Goal: Communication & Community: Answer question/provide support

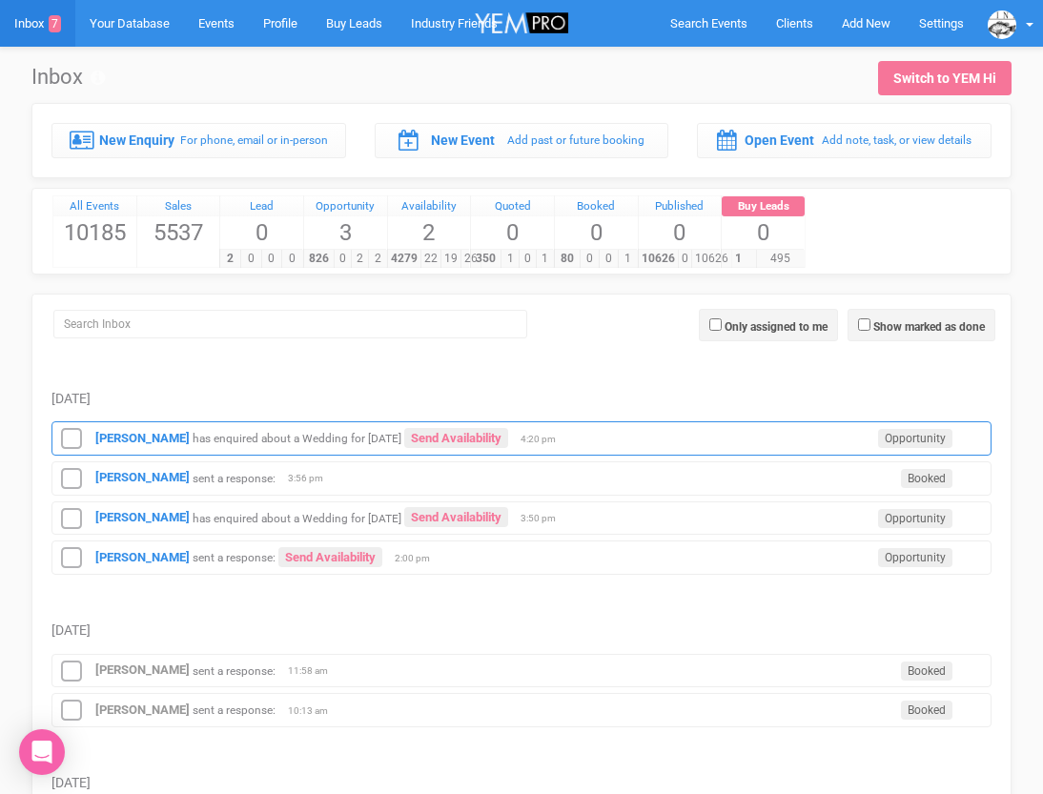
click at [128, 448] on div "[PERSON_NAME] has enquired about a Wedding for [DATE] Send Availability Opportu…" at bounding box center [522, 439] width 940 height 34
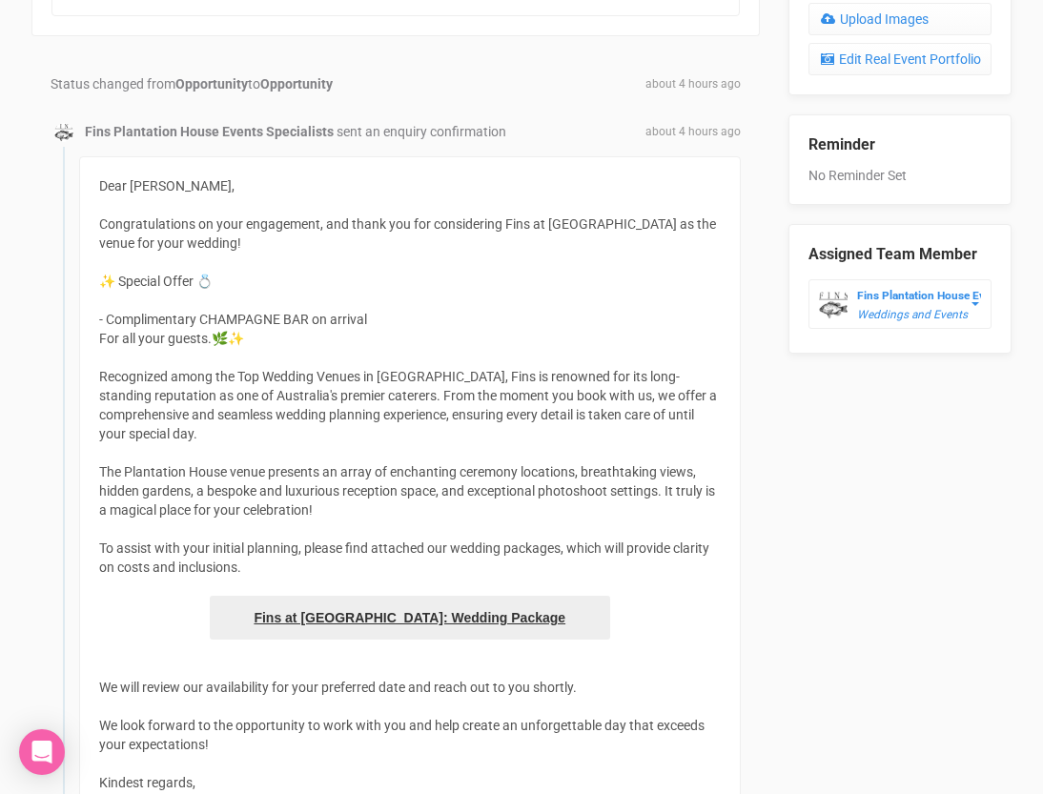
scroll to position [766, 0]
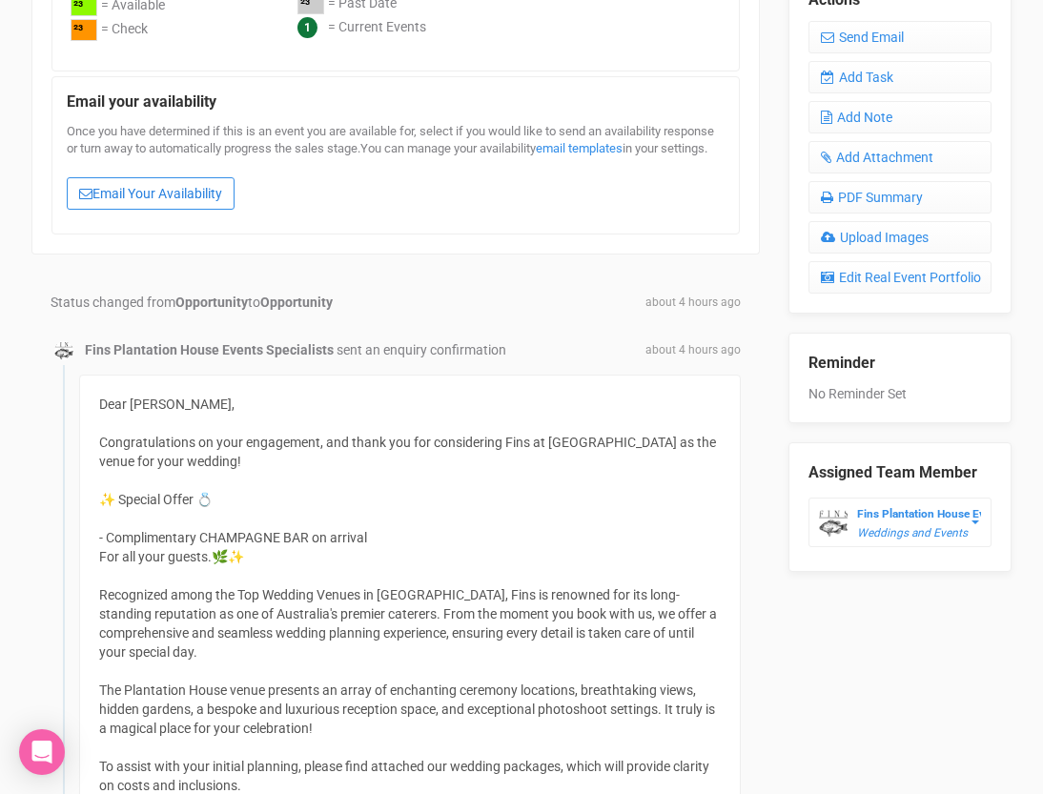
click at [224, 210] on link "Email Your Availability" at bounding box center [151, 193] width 168 height 32
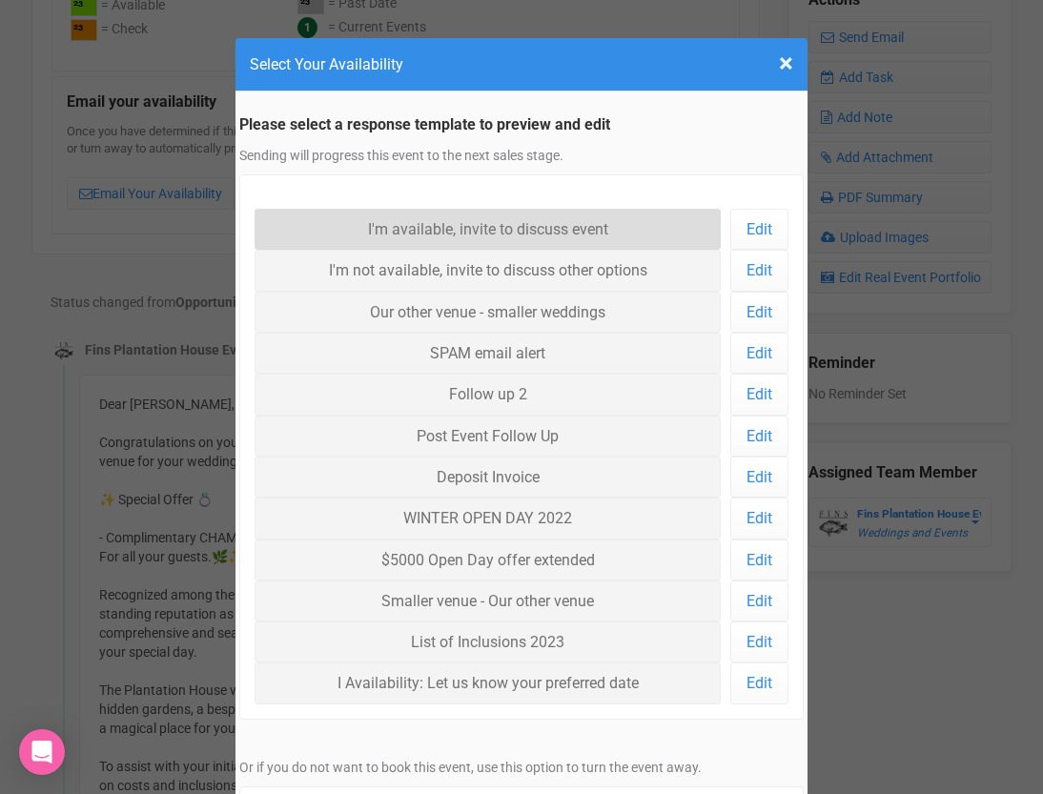
click at [355, 229] on link "I'm available, invite to discuss event" at bounding box center [488, 229] width 466 height 41
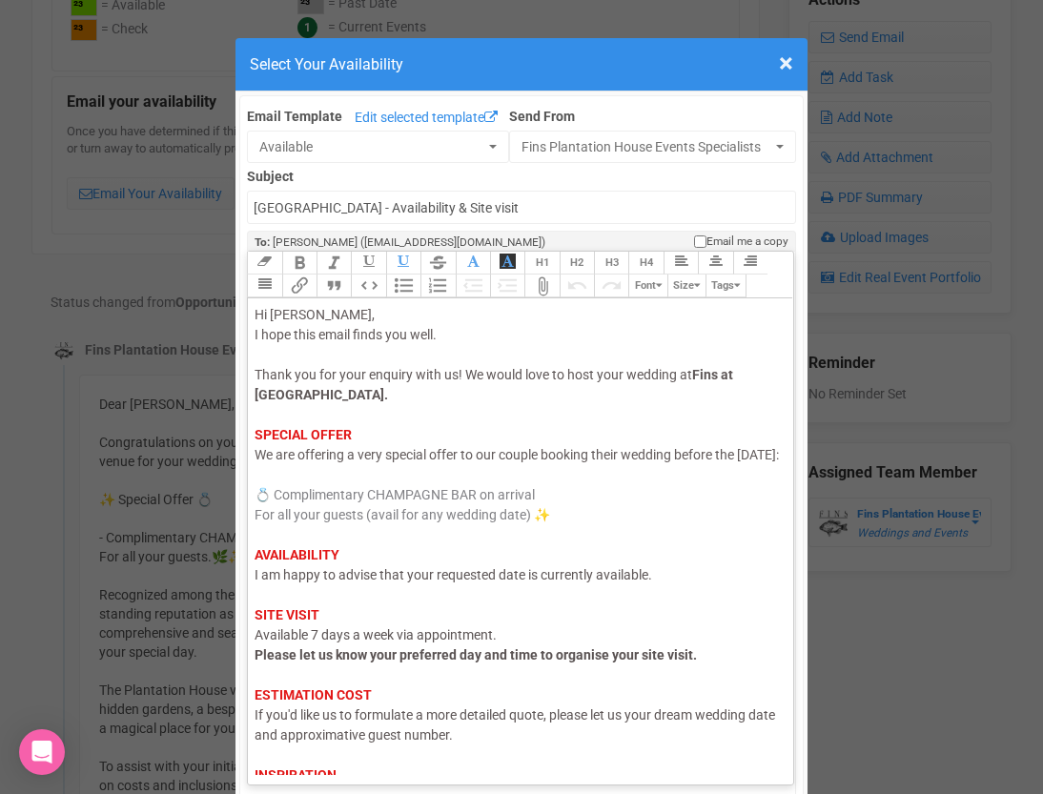
click at [369, 587] on div "Hi [PERSON_NAME], I hope this email finds you well. Thank you for your enquiry …" at bounding box center [518, 575] width 526 height 541
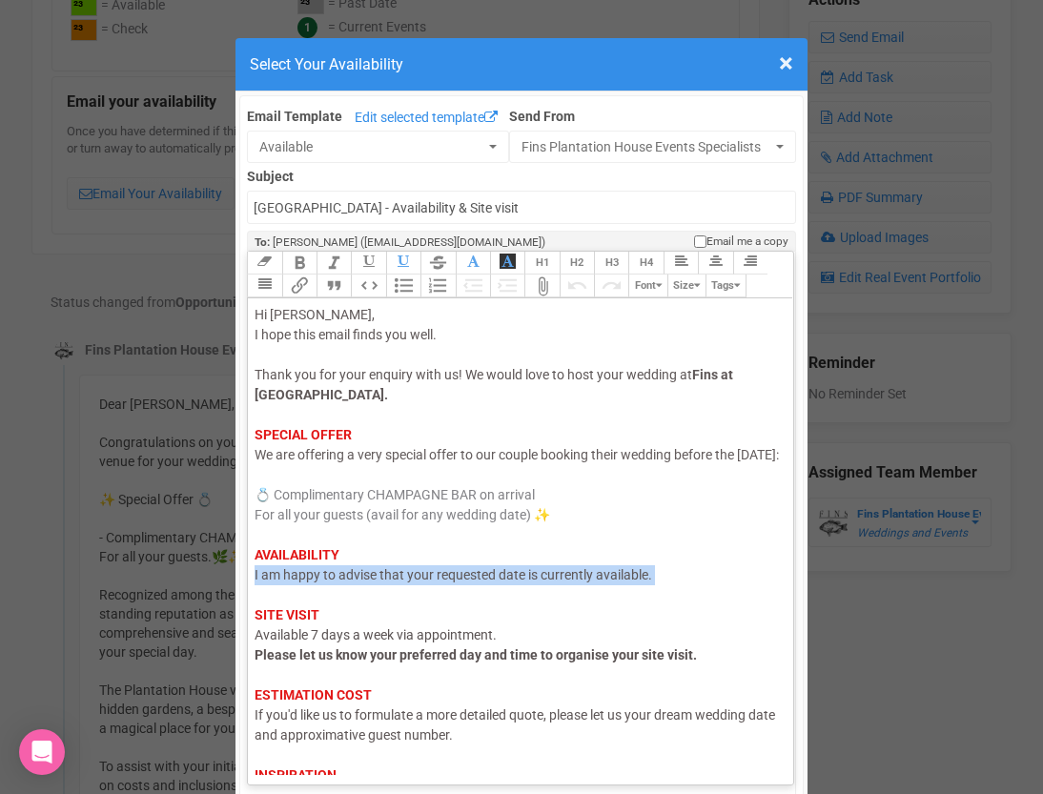
click at [369, 587] on div "Hi [PERSON_NAME], I hope this email finds you well. Thank you for your enquiry …" at bounding box center [518, 575] width 526 height 541
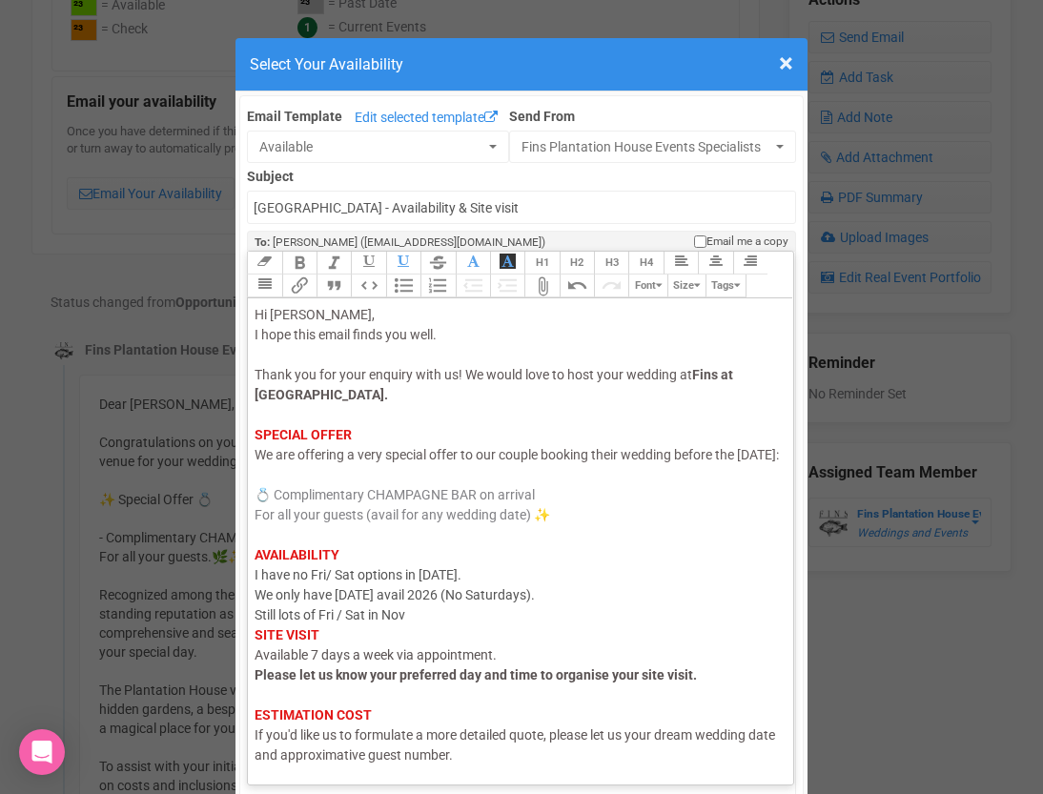
click at [489, 591] on div "Hi [PERSON_NAME], I hope this email finds you well. Thank you for your enquiry …" at bounding box center [518, 585] width 526 height 561
click at [469, 637] on div "Hi [PERSON_NAME], I hope this email finds you well. Thank you for your enquiry …" at bounding box center [518, 585] width 526 height 561
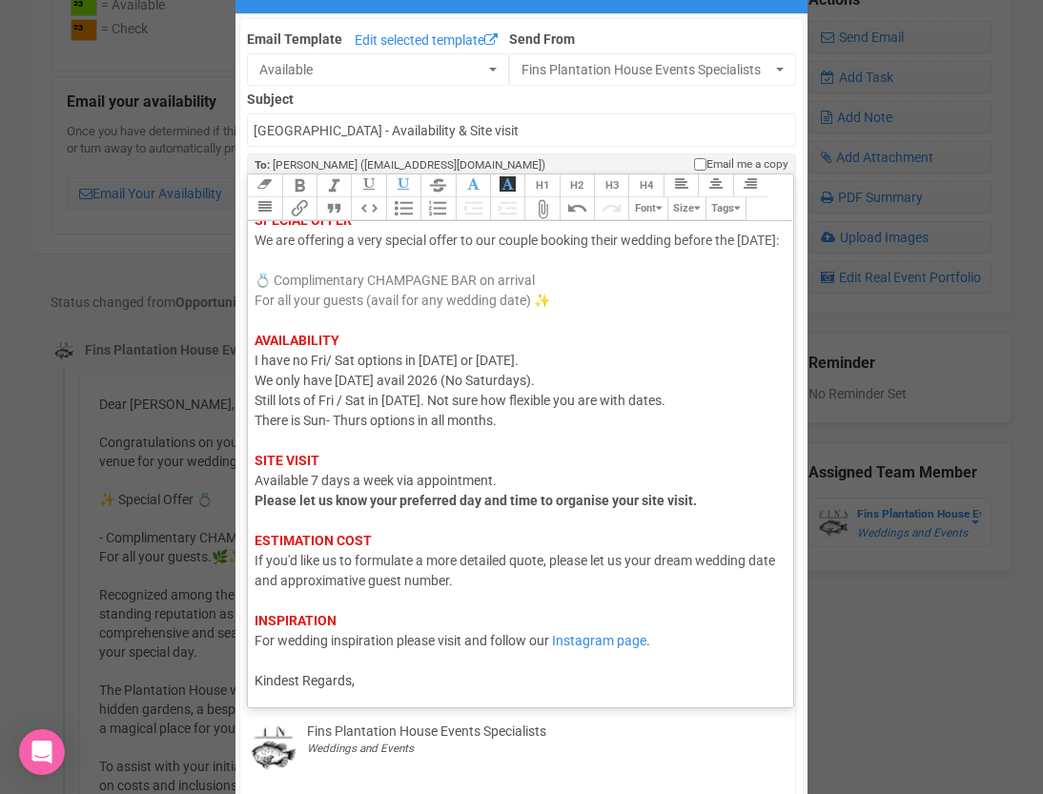
scroll to position [117, 0]
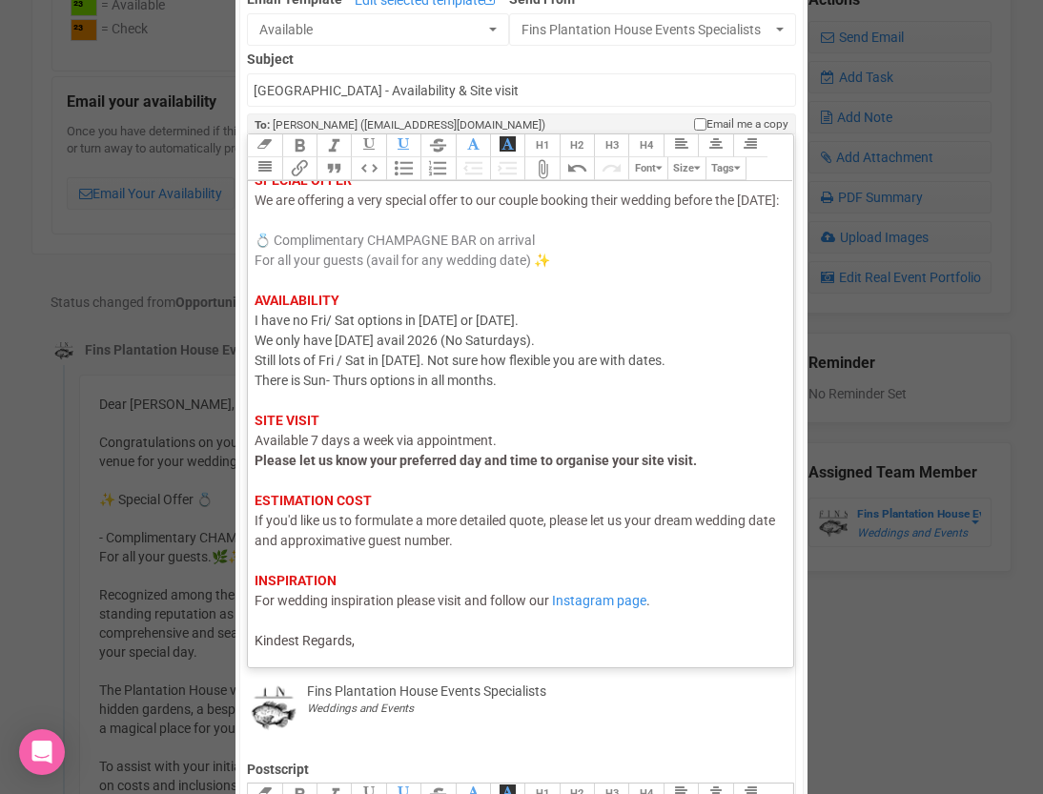
click at [420, 654] on trix-editor "Hi Belinda, I hope this email finds you well. Thank you for your enquiry with u…" at bounding box center [521, 419] width 546 height 477
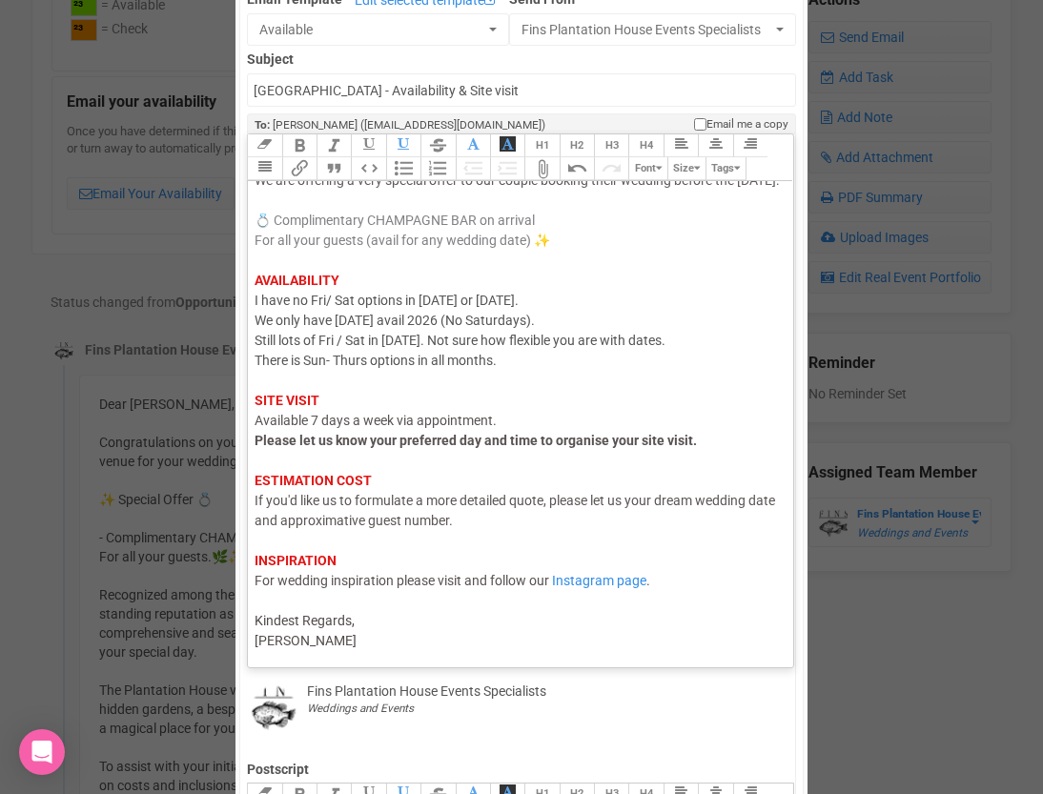
type trix-editor "<div><span style="color: rgb(95, 88, 88);">Hi Belinda,</span><br><span style="c…"
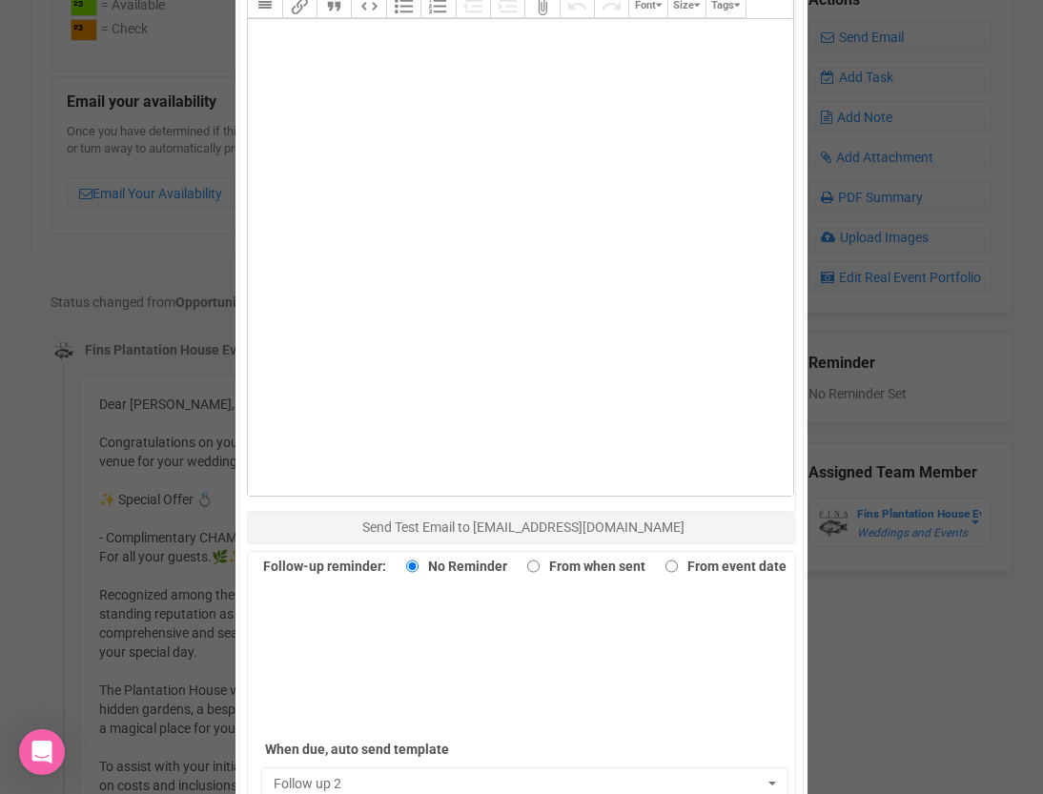
scroll to position [1079, 0]
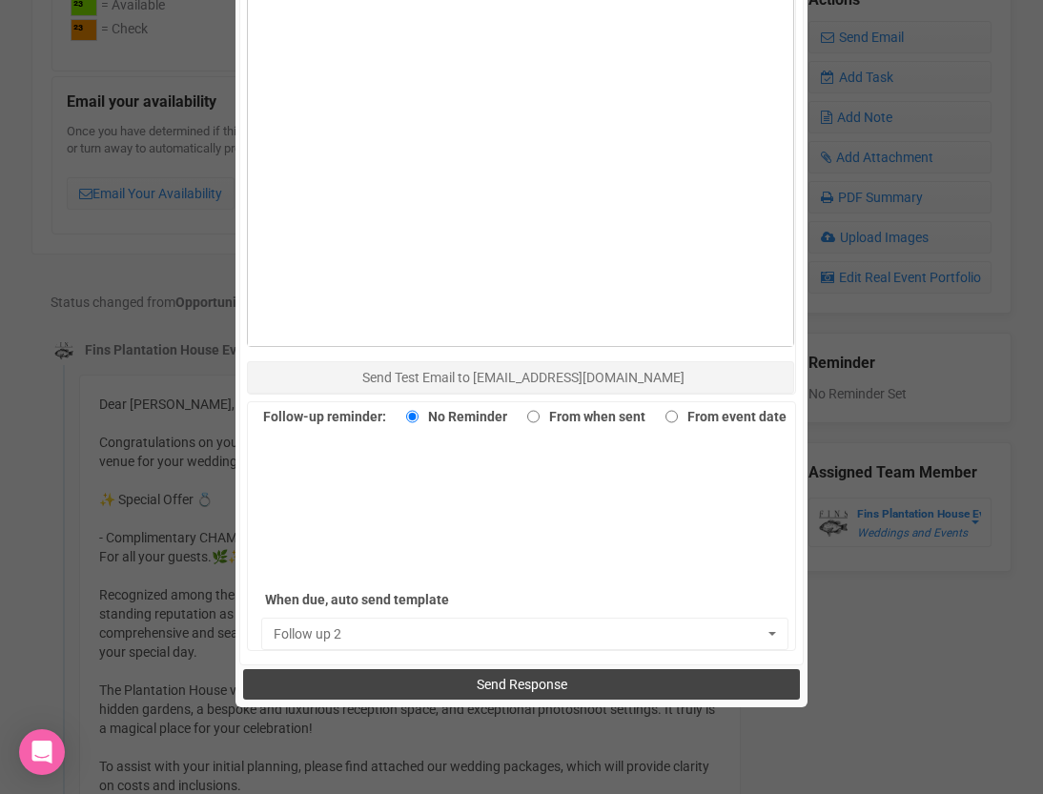
click at [431, 671] on button "Send Response" at bounding box center [521, 685] width 556 height 31
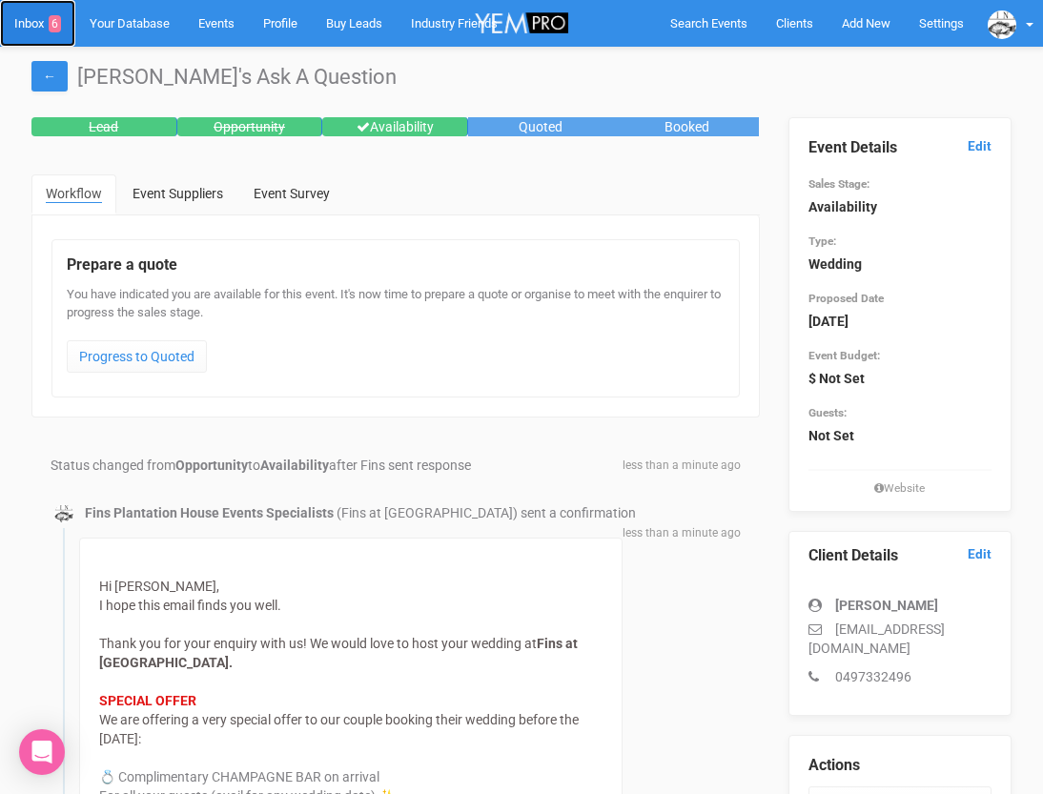
click at [36, 31] on link "Inbox 6" at bounding box center [37, 23] width 75 height 47
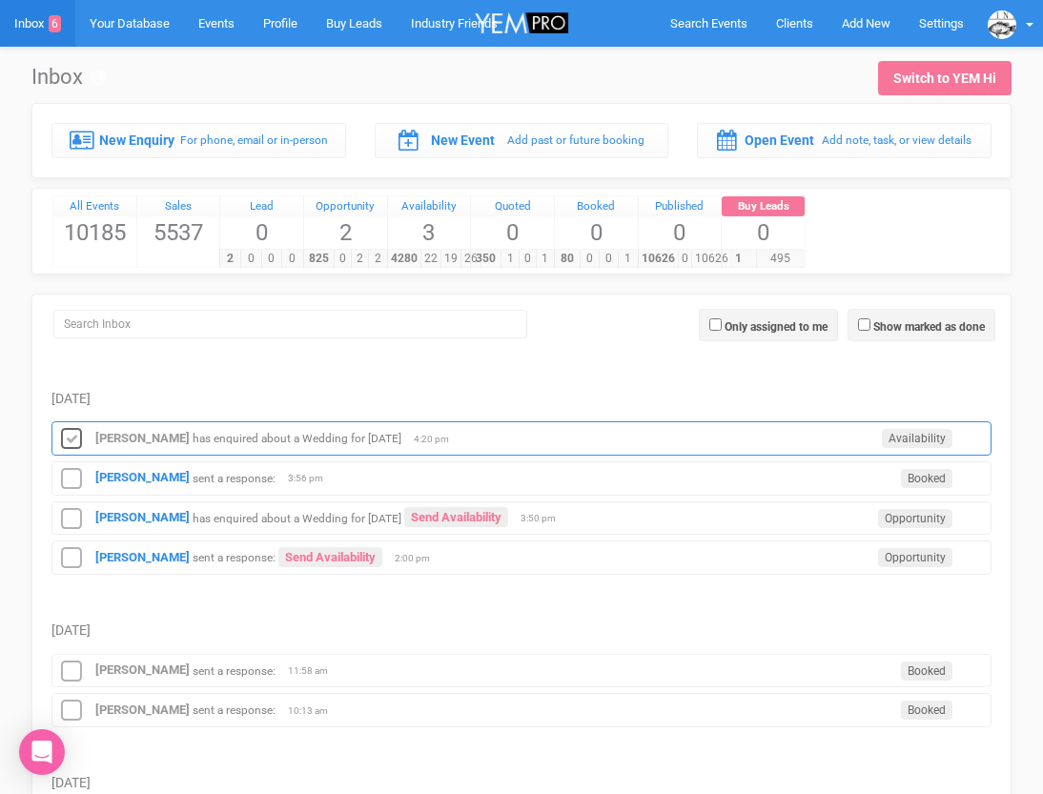
click at [73, 433] on icon at bounding box center [71, 439] width 29 height 25
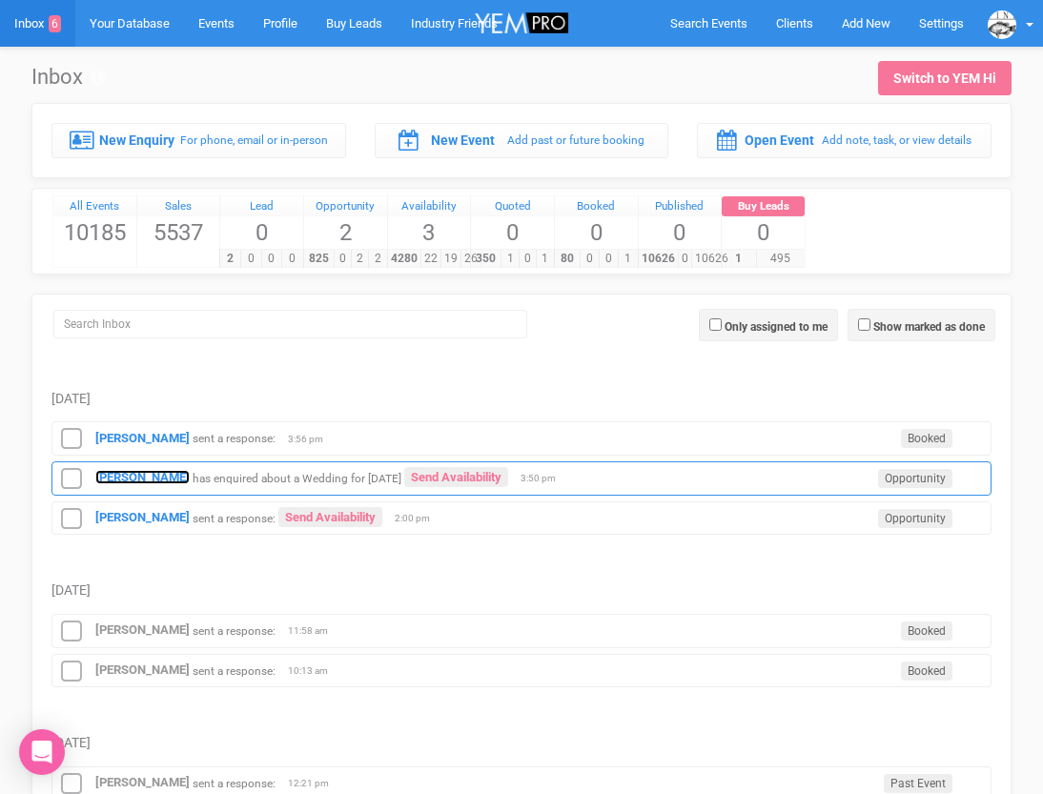
click at [119, 479] on strong "[PERSON_NAME]" at bounding box center [142, 477] width 94 height 14
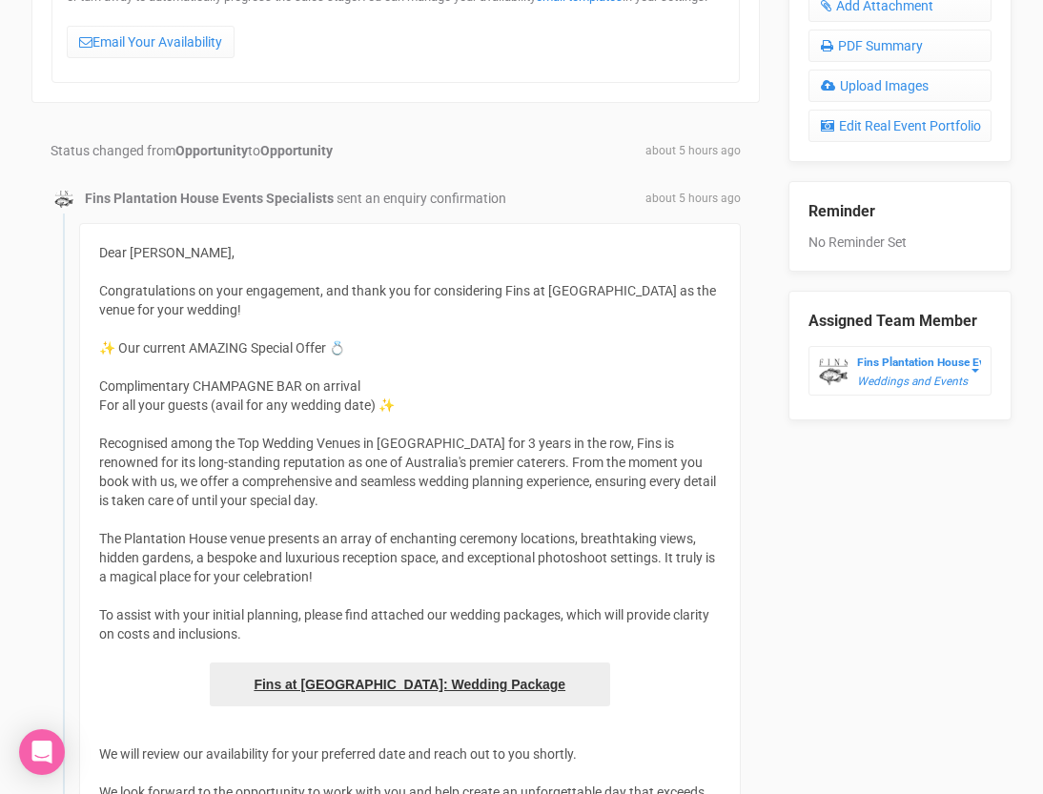
scroll to position [774, 0]
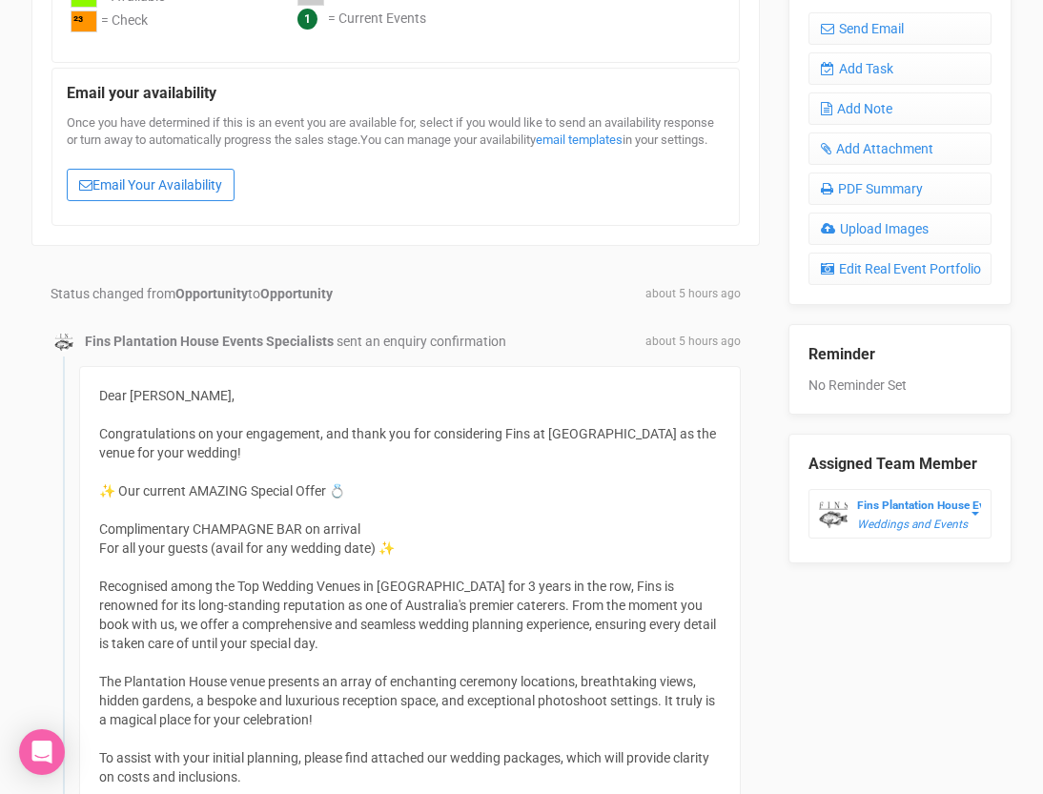
click at [192, 198] on link "Email Your Availability" at bounding box center [151, 185] width 168 height 32
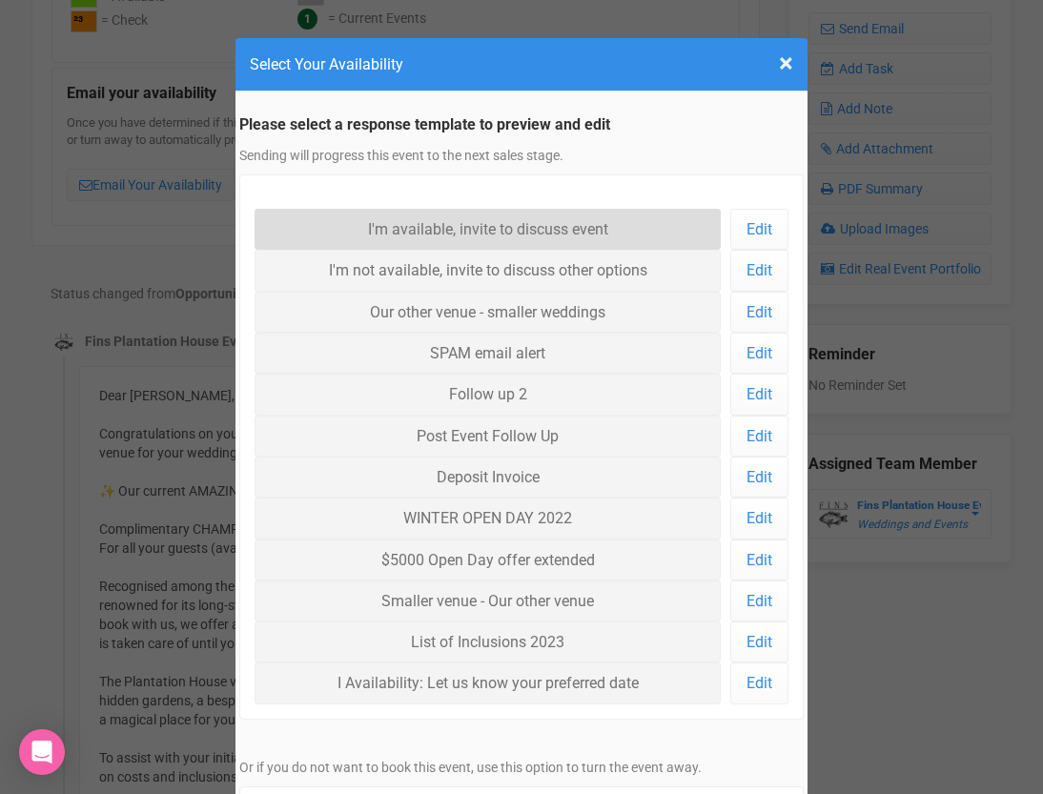
click at [334, 222] on link "I'm available, invite to discuss event" at bounding box center [488, 229] width 466 height 41
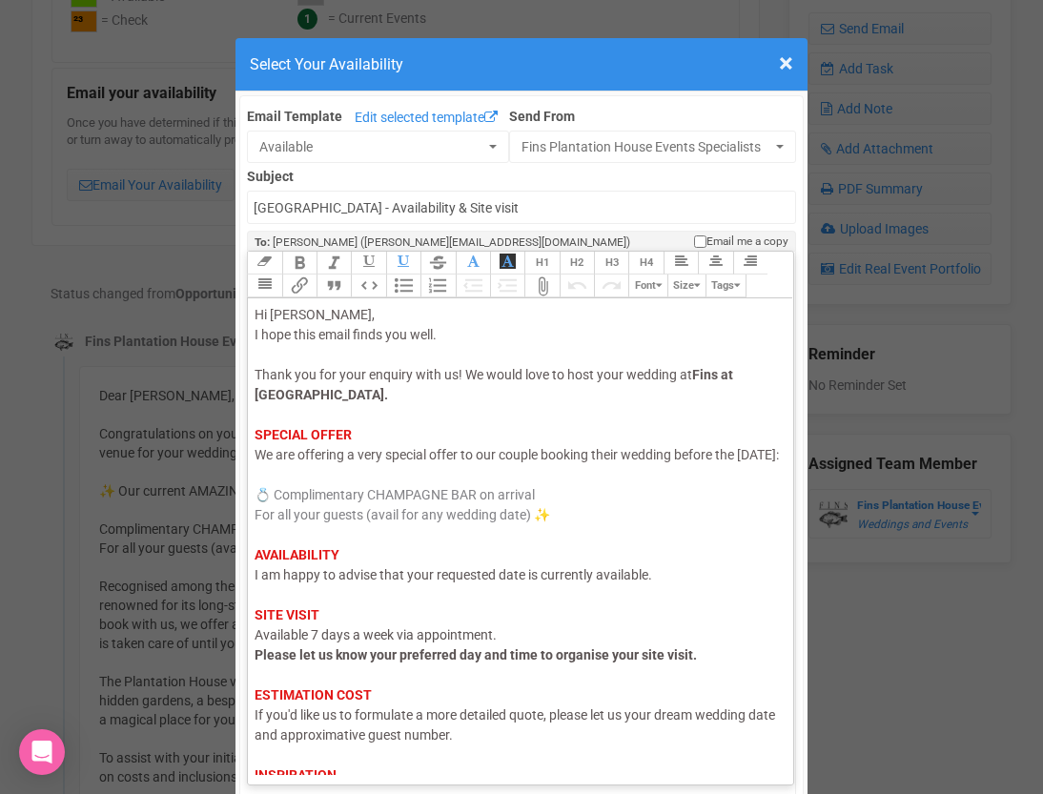
click at [332, 583] on span "I am happy to advise that your requested date is currently available." at bounding box center [454, 574] width 398 height 15
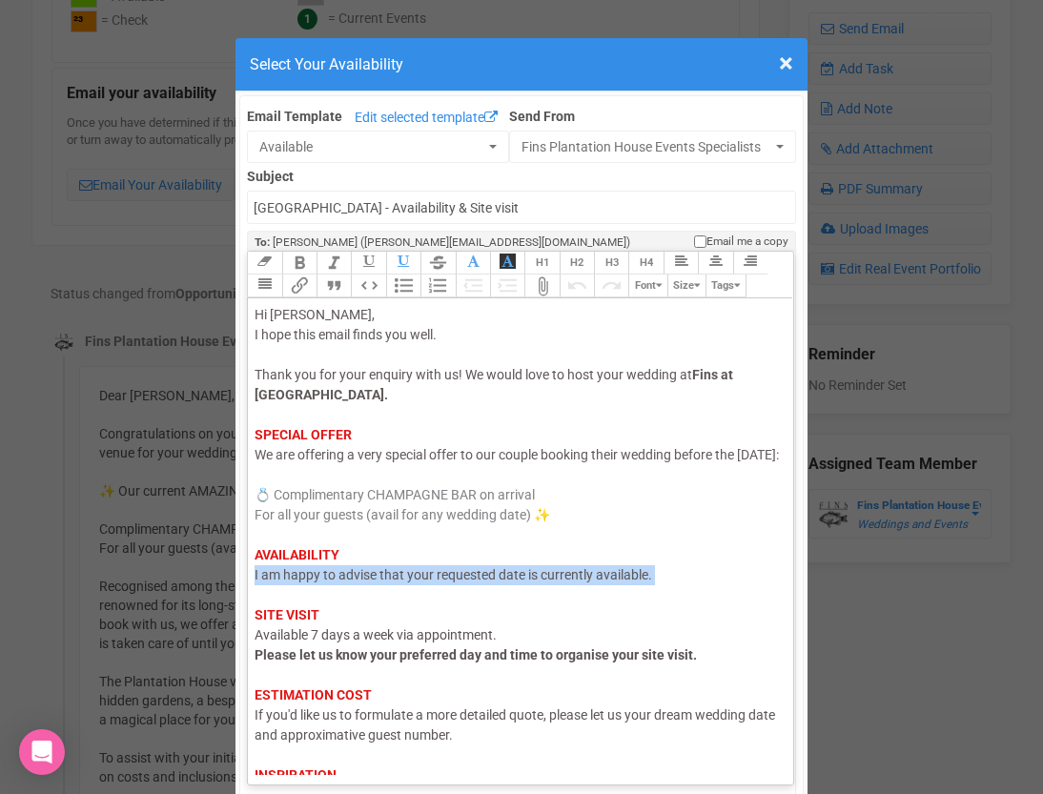
click at [332, 583] on span "I am happy to advise that your requested date is currently available." at bounding box center [454, 574] width 398 height 15
click at [475, 583] on span "I am happy to advise that your requested date is currently available." at bounding box center [454, 574] width 398 height 15
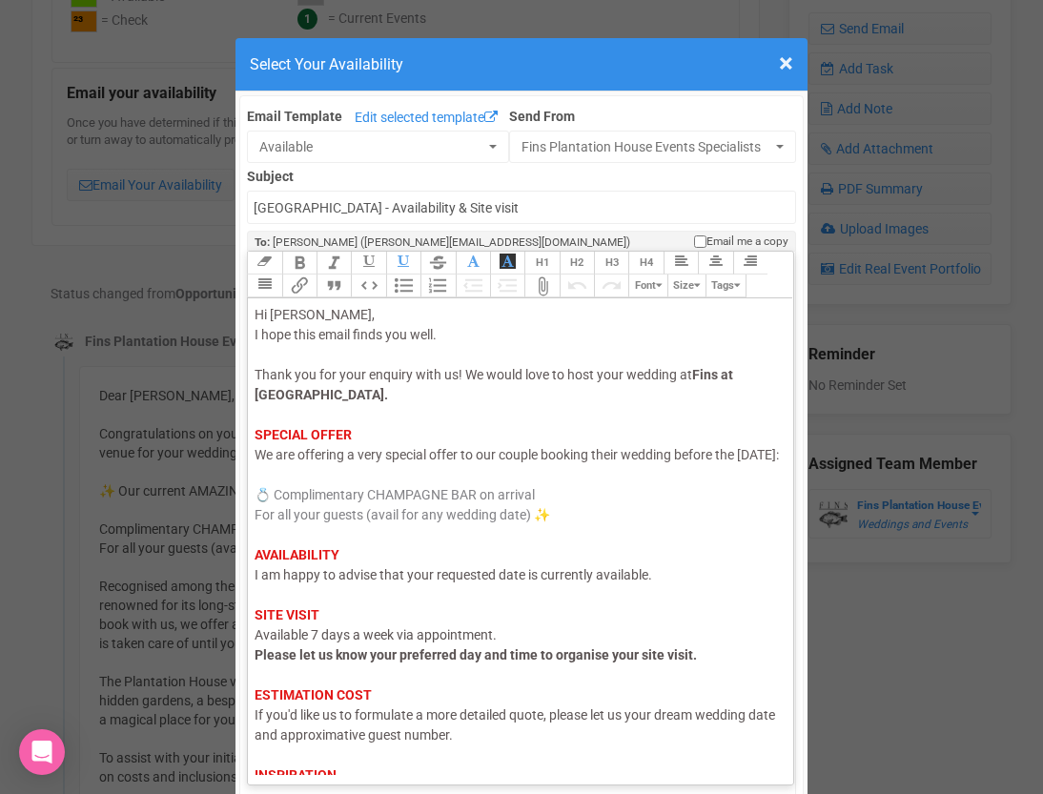
click at [526, 583] on span "I am happy to advise that your requested date is currently available." at bounding box center [454, 574] width 398 height 15
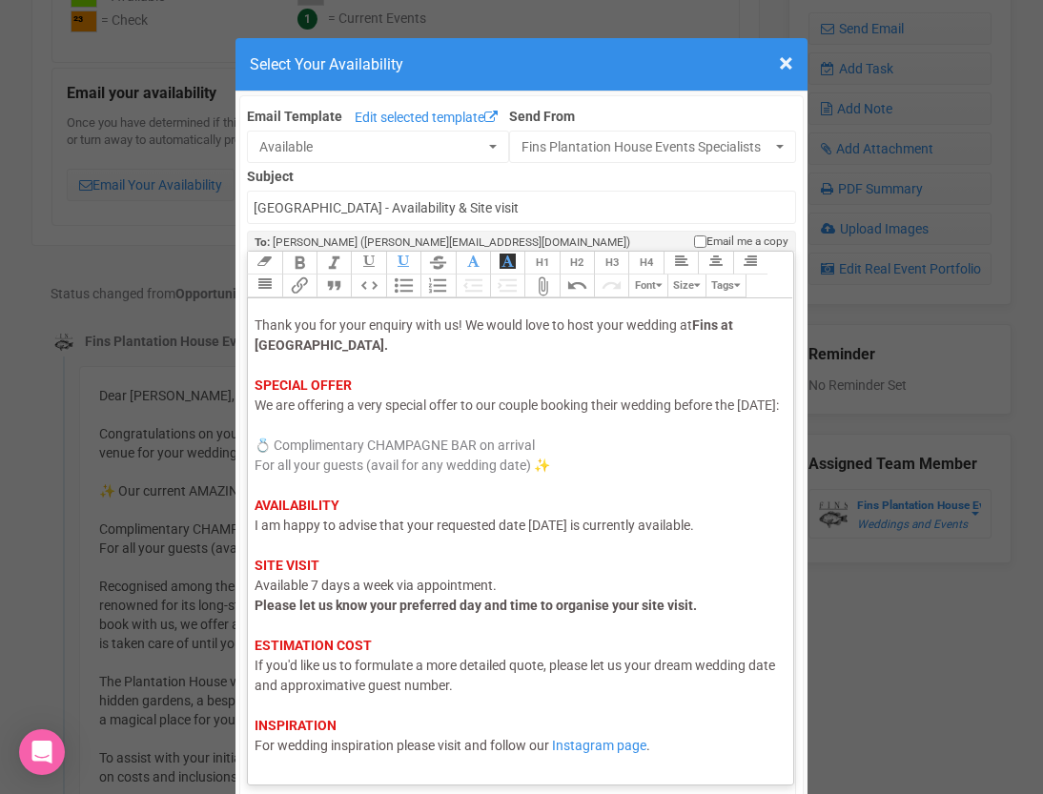
scroll to position [97, 0]
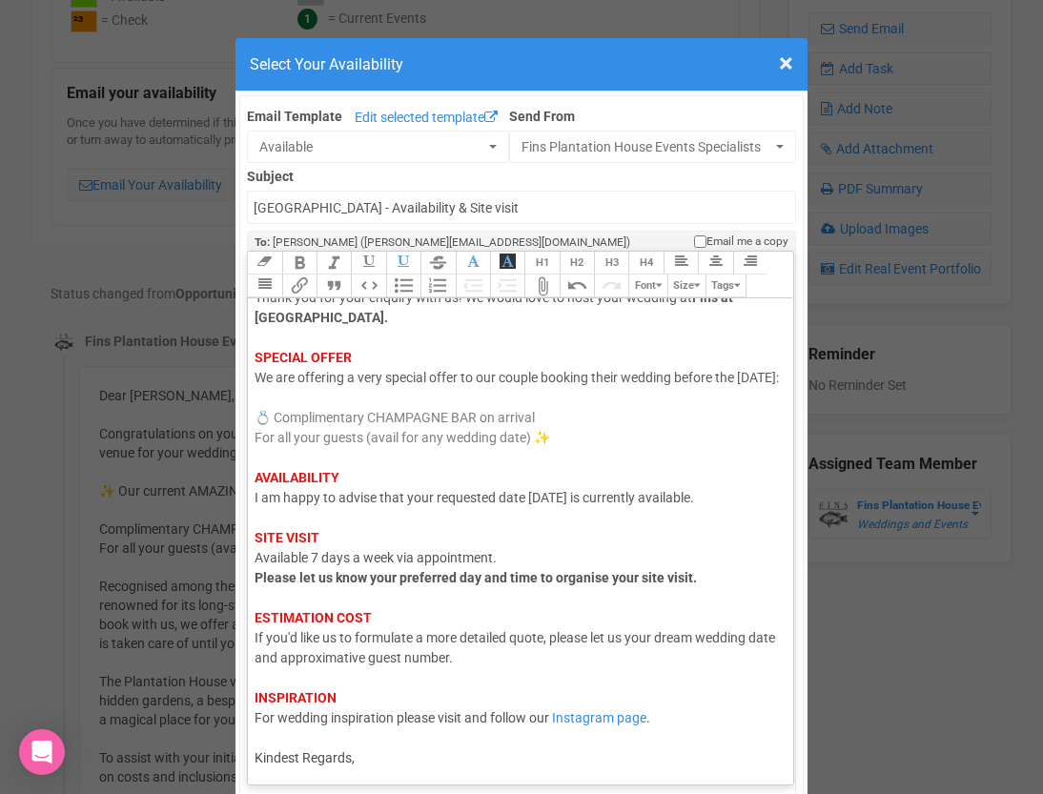
click at [456, 751] on div "Hi Michelle, I hope this email finds you well. Thank you for your enquiry with …" at bounding box center [518, 498] width 526 height 541
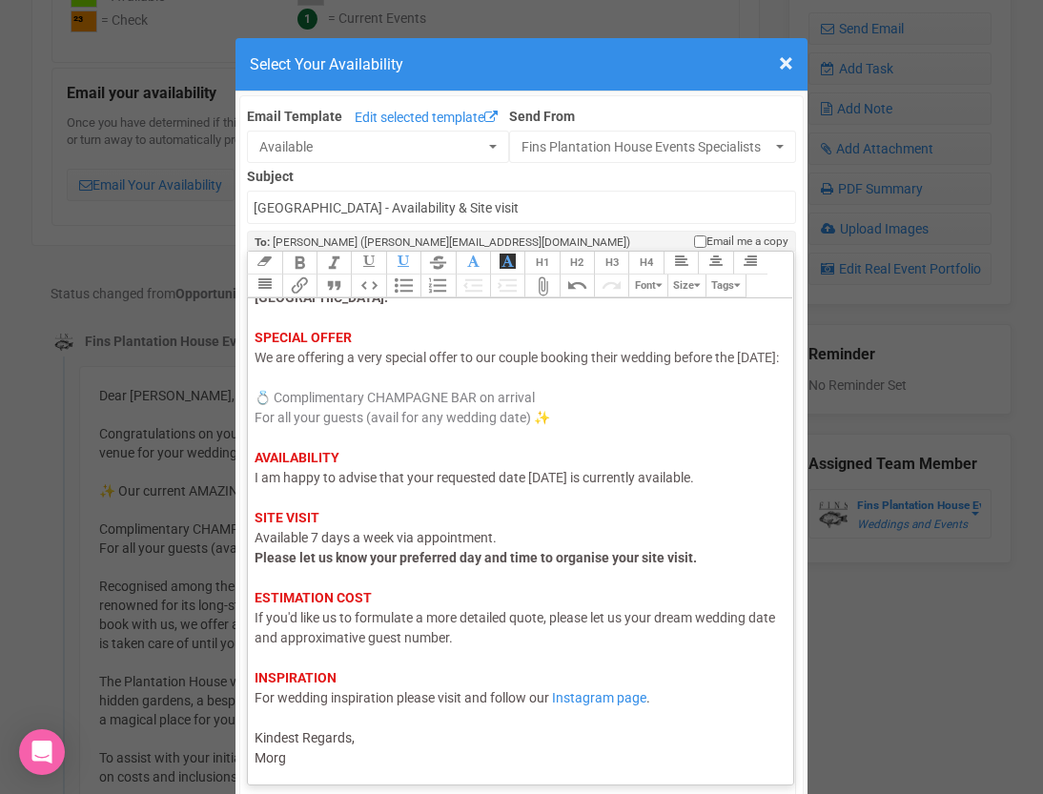
type trix-editor "<div><span style="color: rgb(95, 88, 88);">Hi Michelle,</span><br><span style="…"
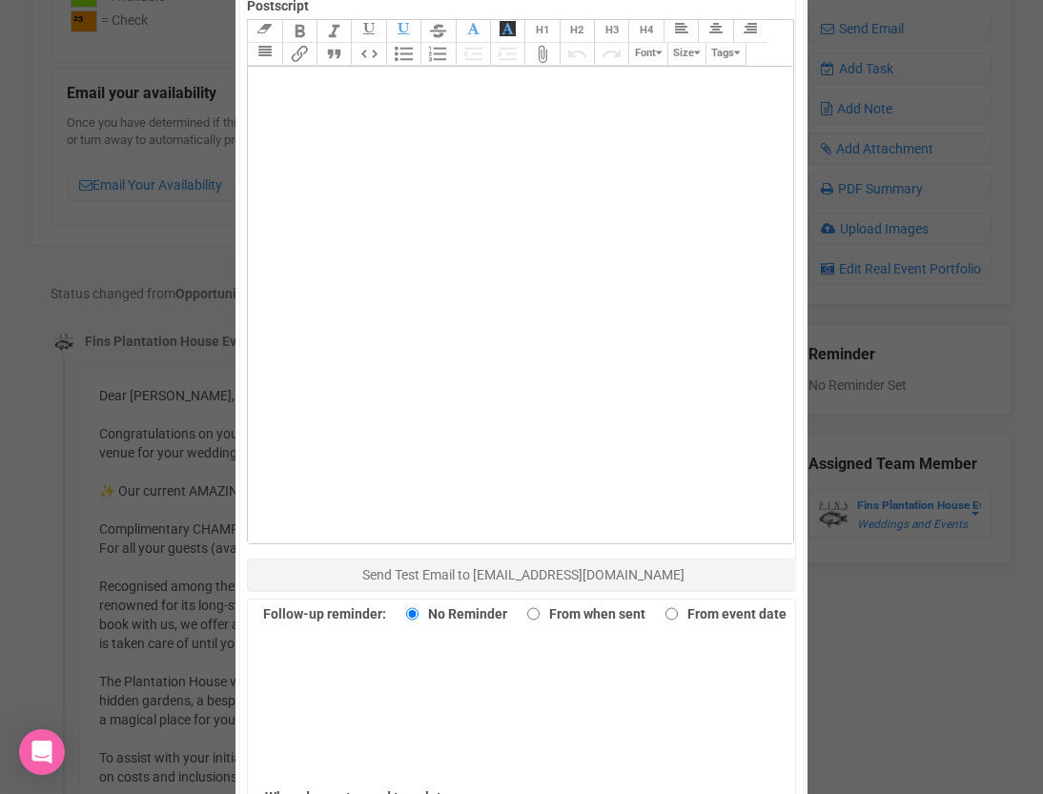
scroll to position [1054, 0]
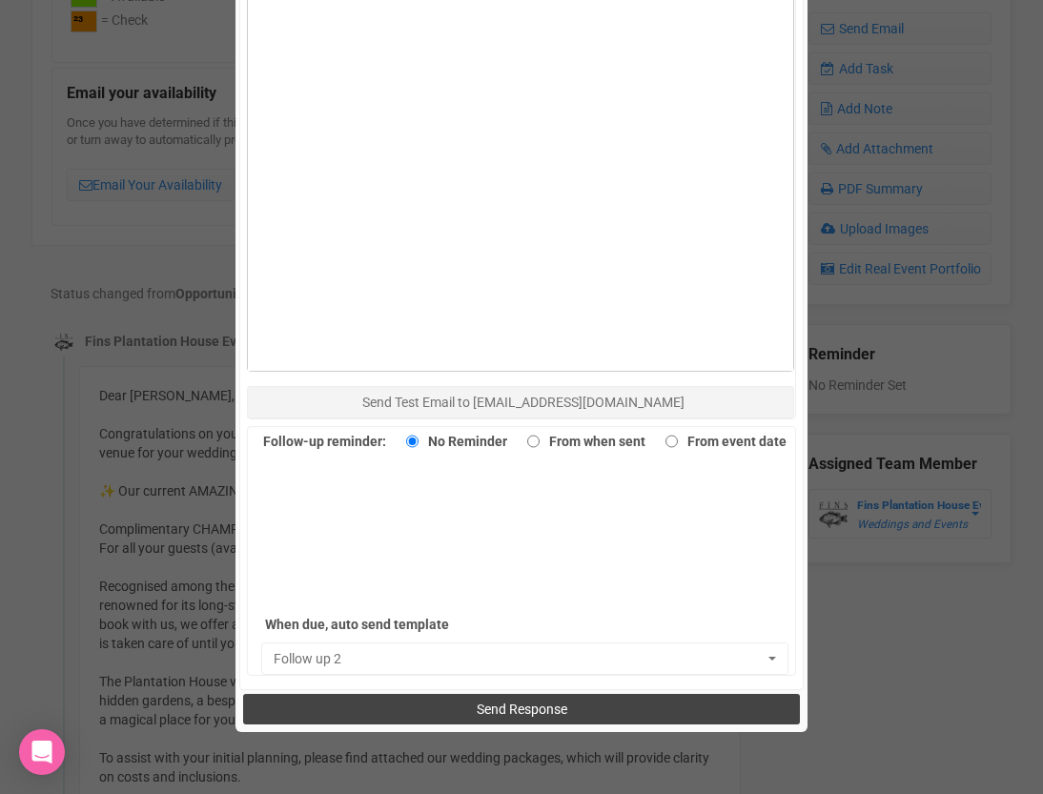
click at [470, 715] on button "Send Response" at bounding box center [521, 709] width 556 height 31
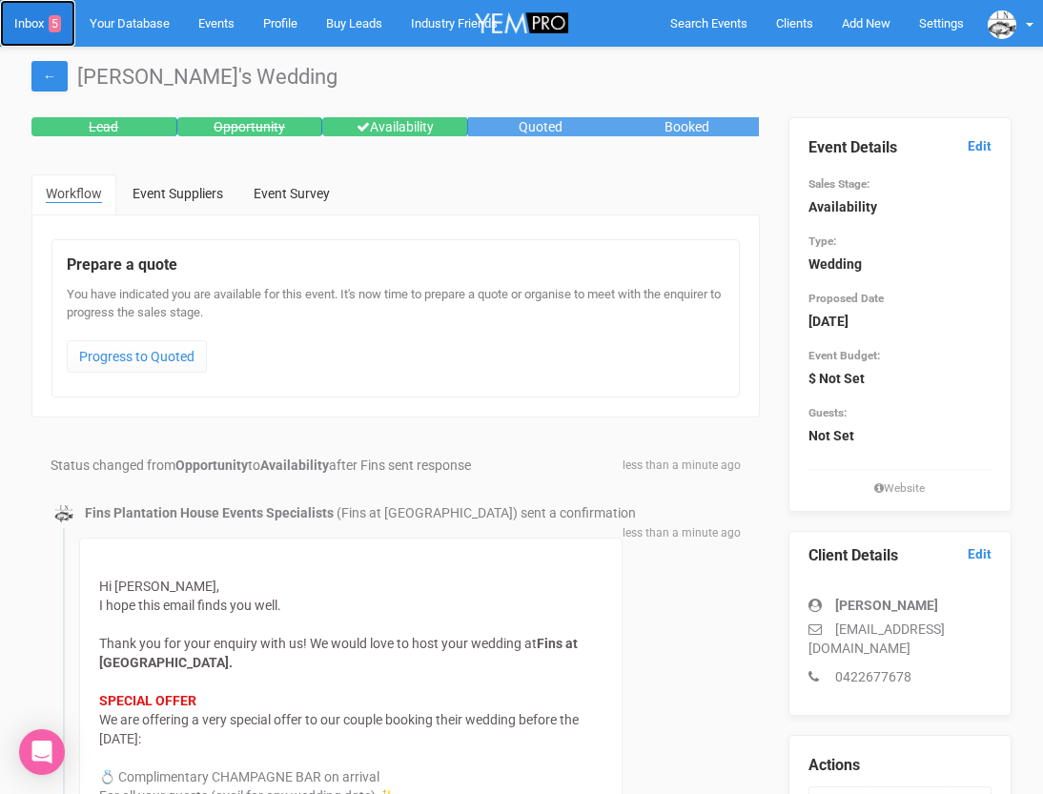
click at [35, 30] on link "Inbox 5" at bounding box center [37, 23] width 75 height 47
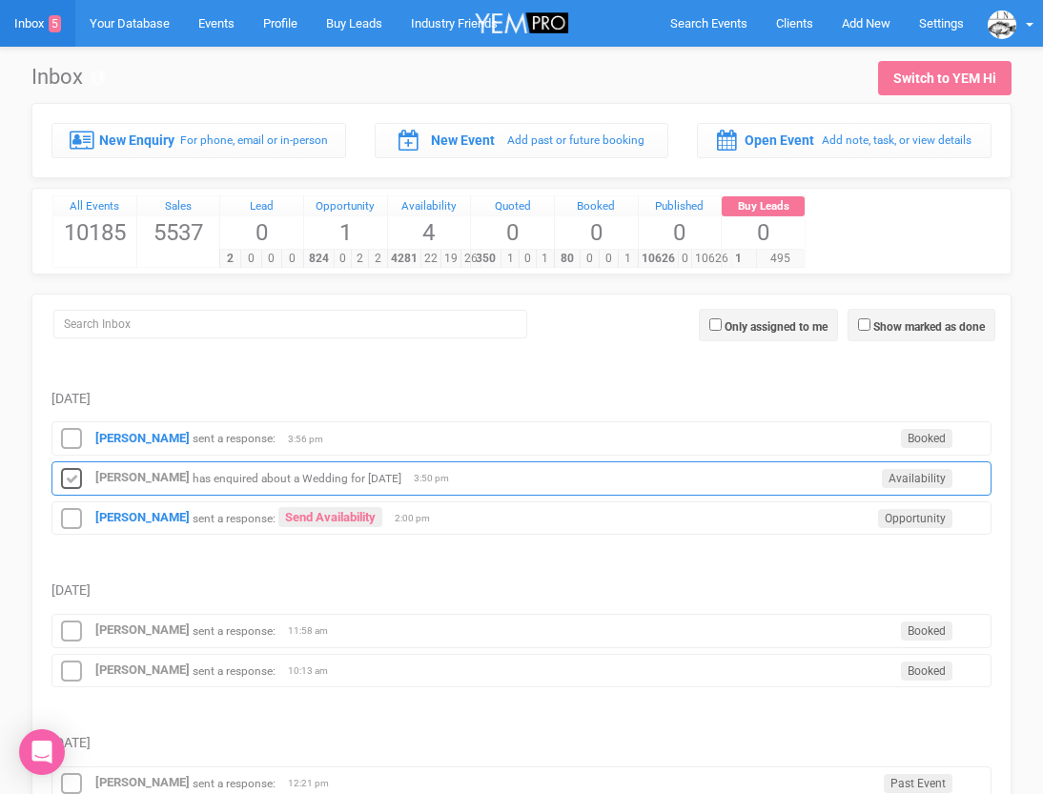
click at [72, 473] on icon at bounding box center [71, 479] width 29 height 25
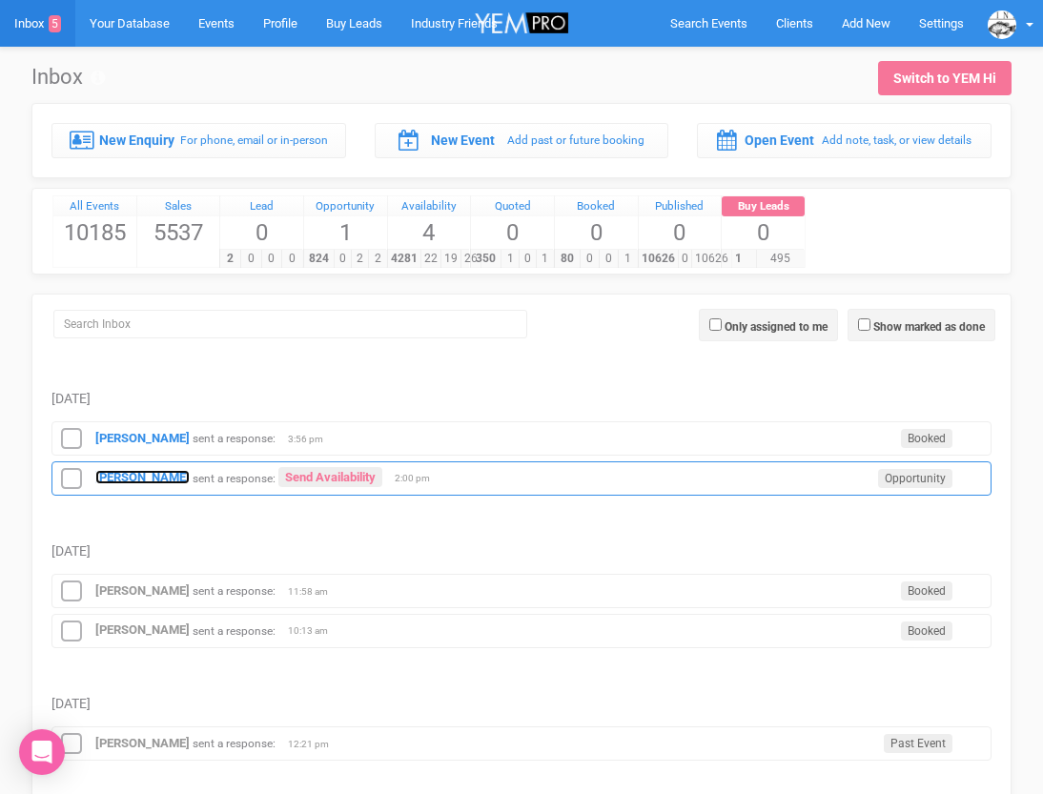
click at [114, 478] on strong "[PERSON_NAME]" at bounding box center [142, 477] width 94 height 14
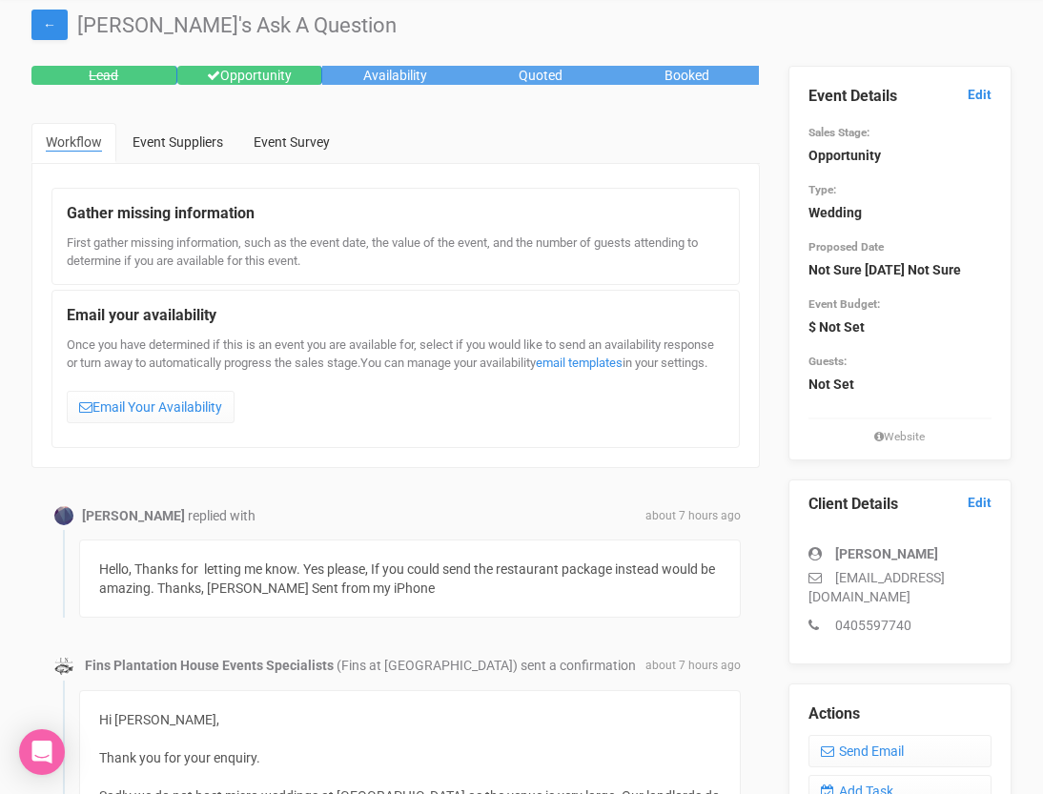
scroll to position [54, 0]
